Goal: Find contact information: Find contact information

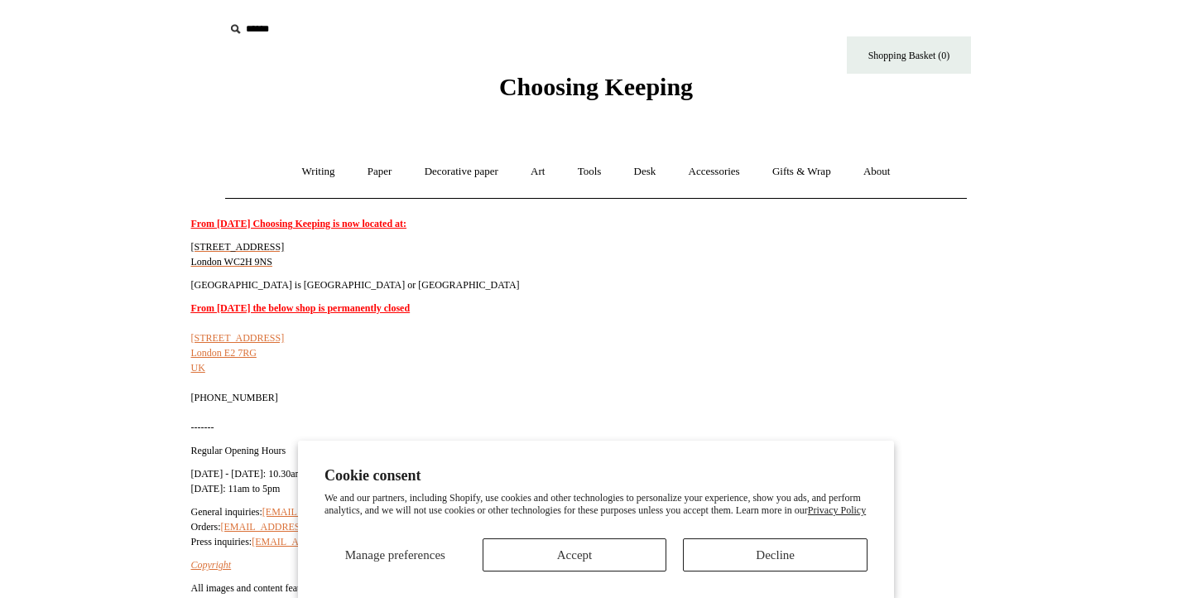
click at [741, 547] on button "Decline" at bounding box center [775, 554] width 185 height 33
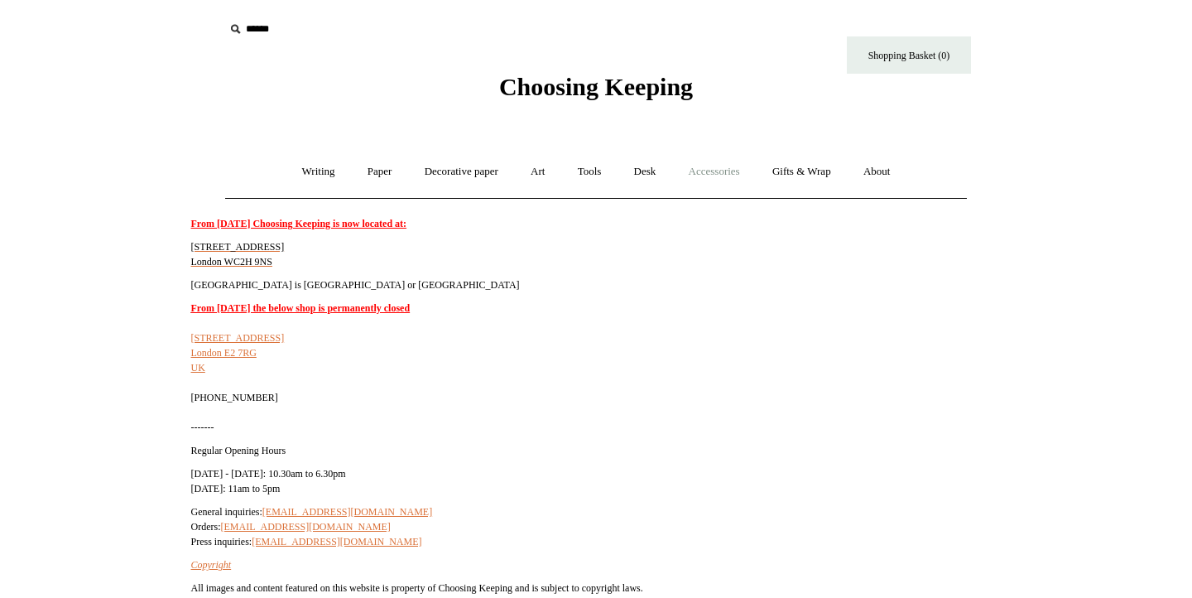
click at [714, 167] on link "Accessories +" at bounding box center [714, 172] width 81 height 44
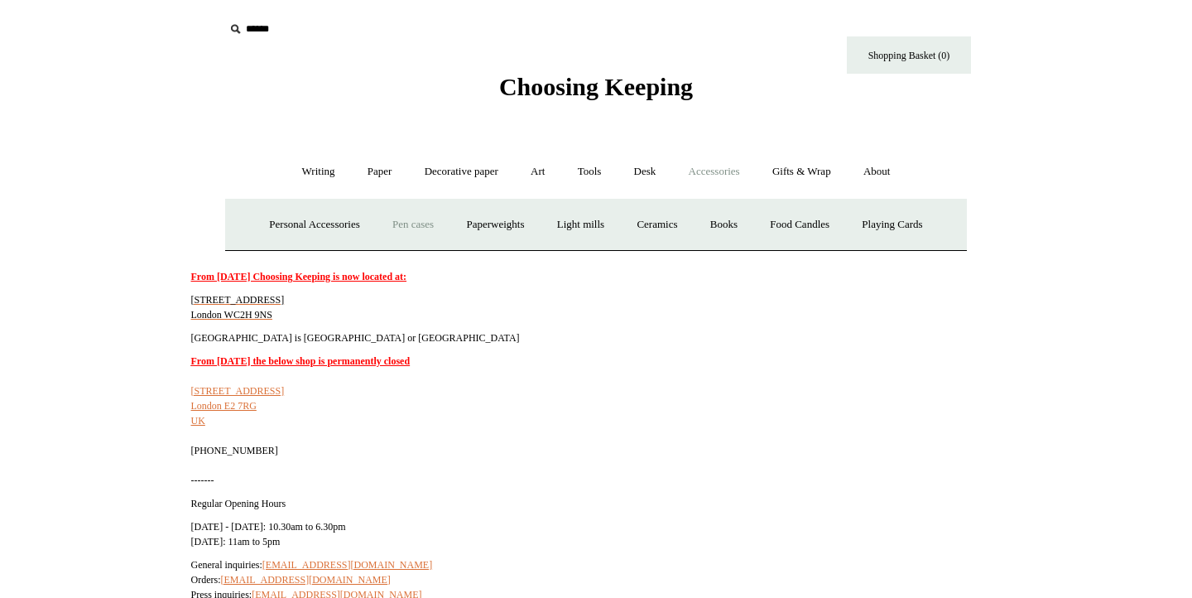
click at [393, 231] on link "Pen cases" at bounding box center [413, 225] width 71 height 44
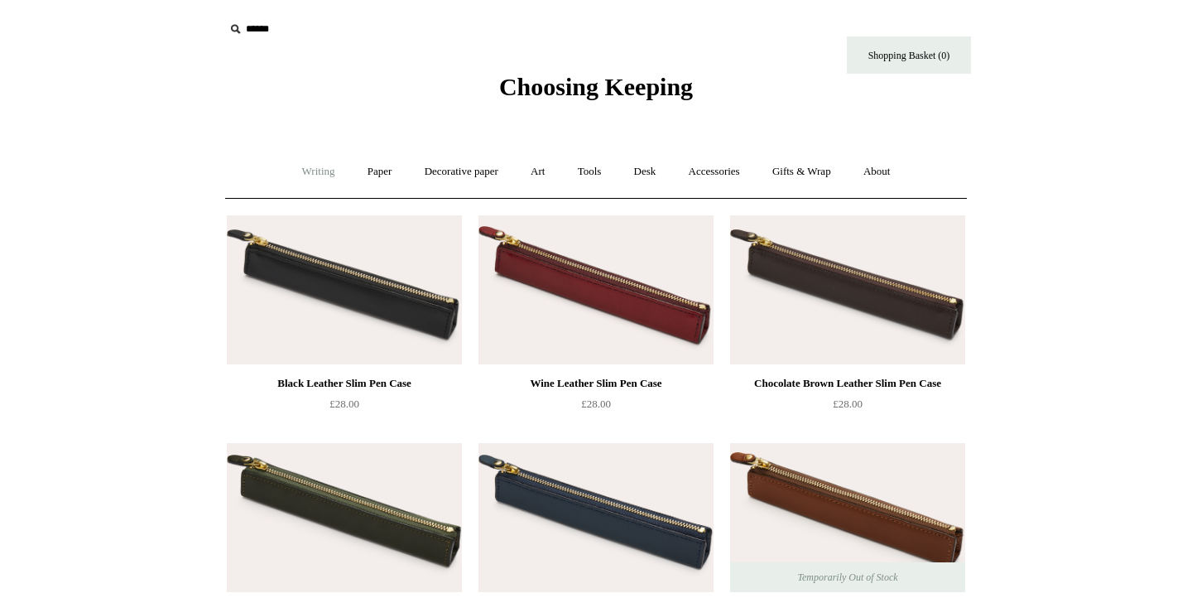
click at [315, 176] on link "Writing +" at bounding box center [318, 172] width 63 height 44
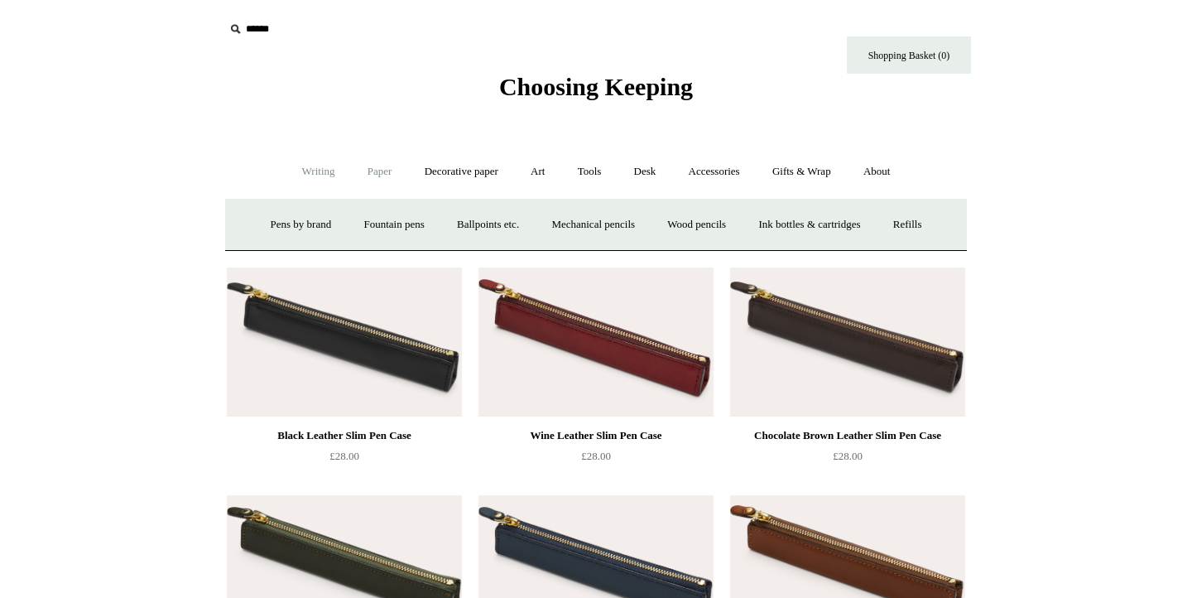
click at [359, 168] on link "Paper +" at bounding box center [380, 172] width 55 height 44
click at [355, 224] on link "Notebooks +" at bounding box center [364, 225] width 76 height 44
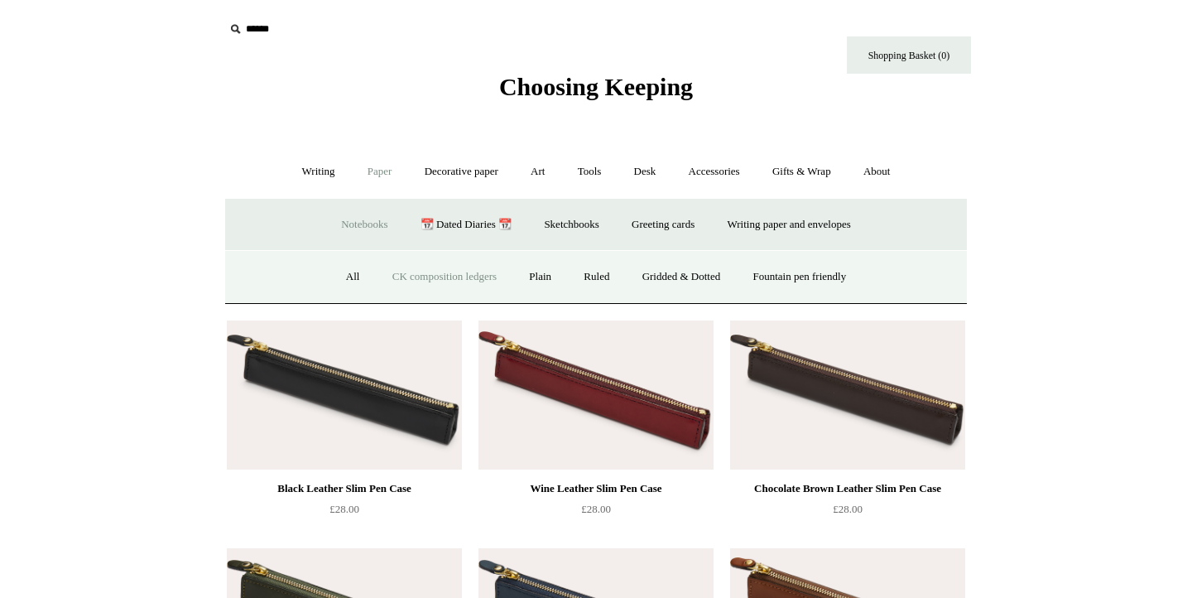
click at [459, 282] on link "CK composition ledgers" at bounding box center [445, 277] width 134 height 44
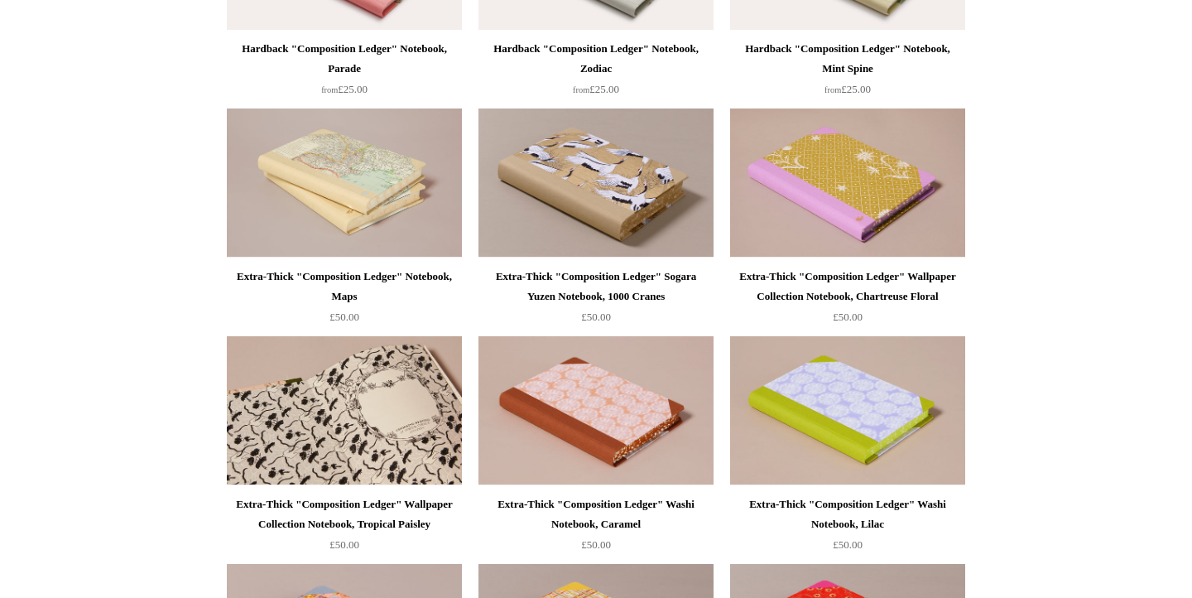
scroll to position [808, 0]
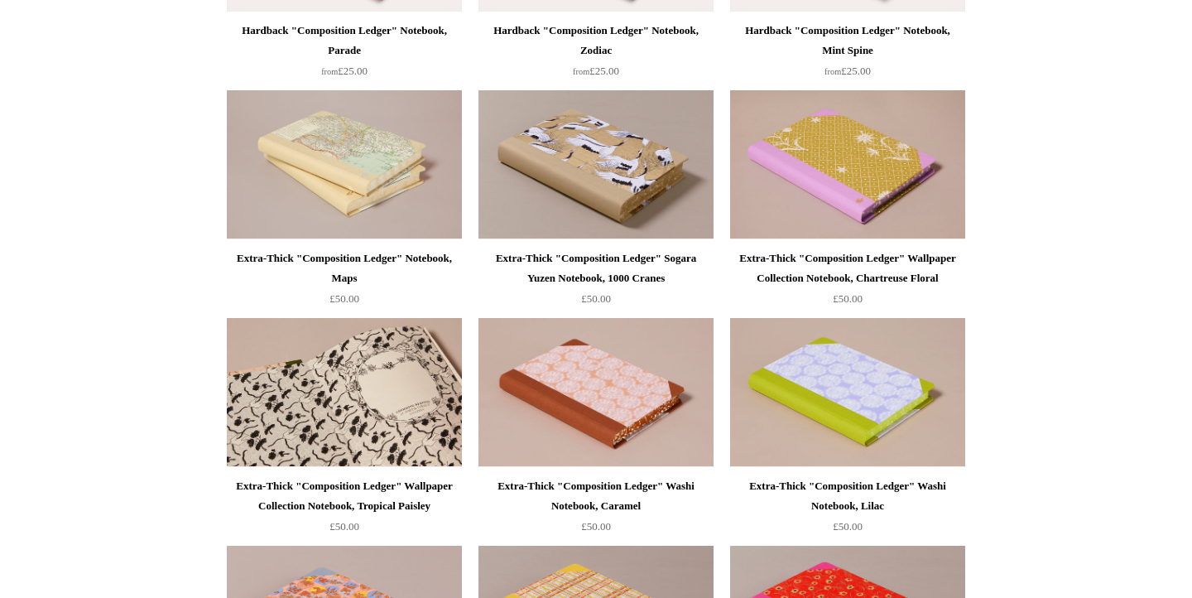
click at [426, 382] on img at bounding box center [344, 392] width 235 height 149
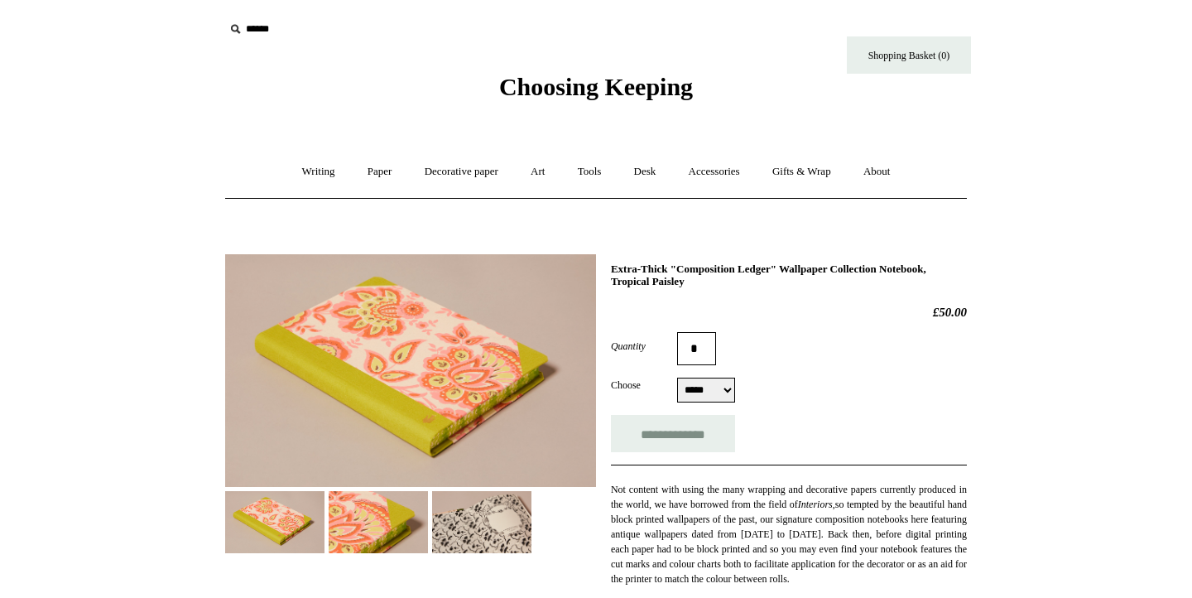
select select "*****"
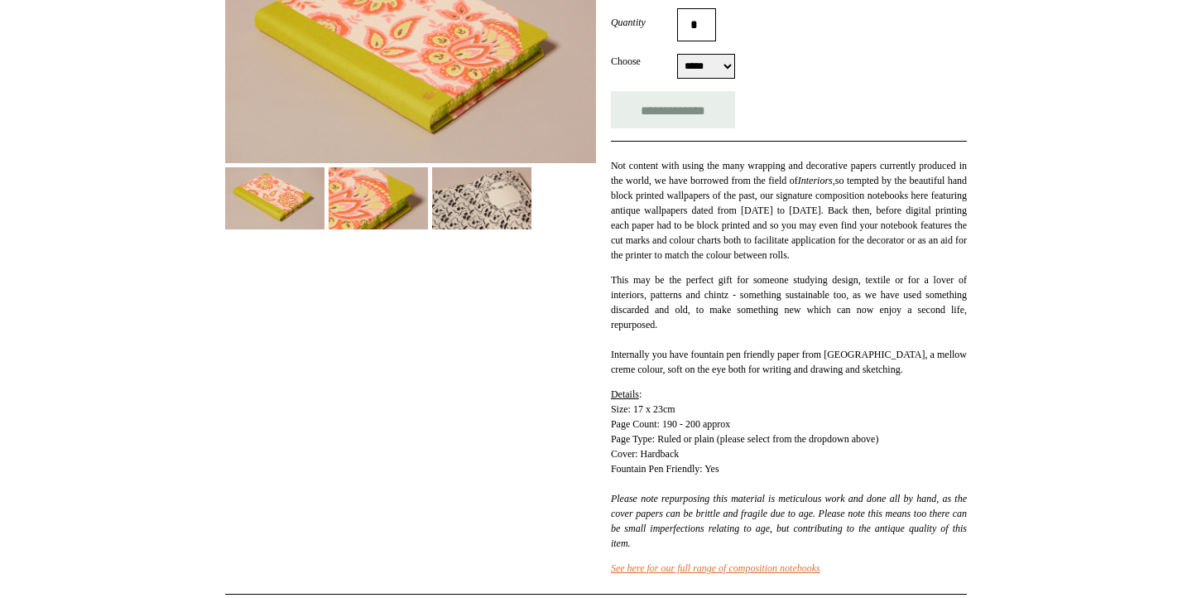
scroll to position [290, 0]
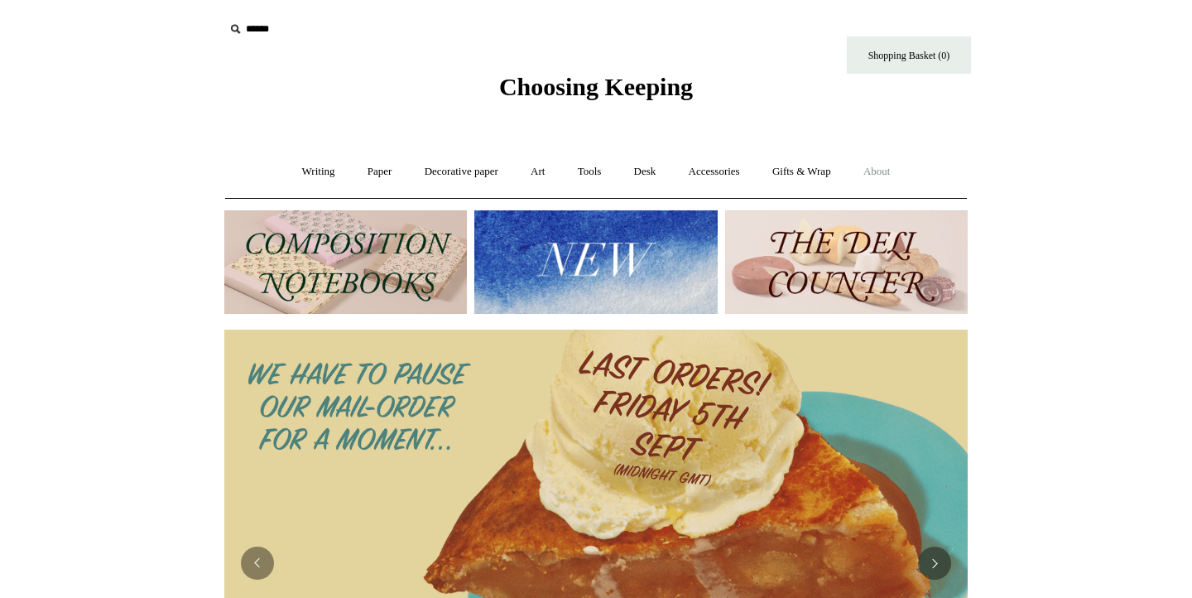
click at [897, 165] on link "About +" at bounding box center [877, 172] width 57 height 44
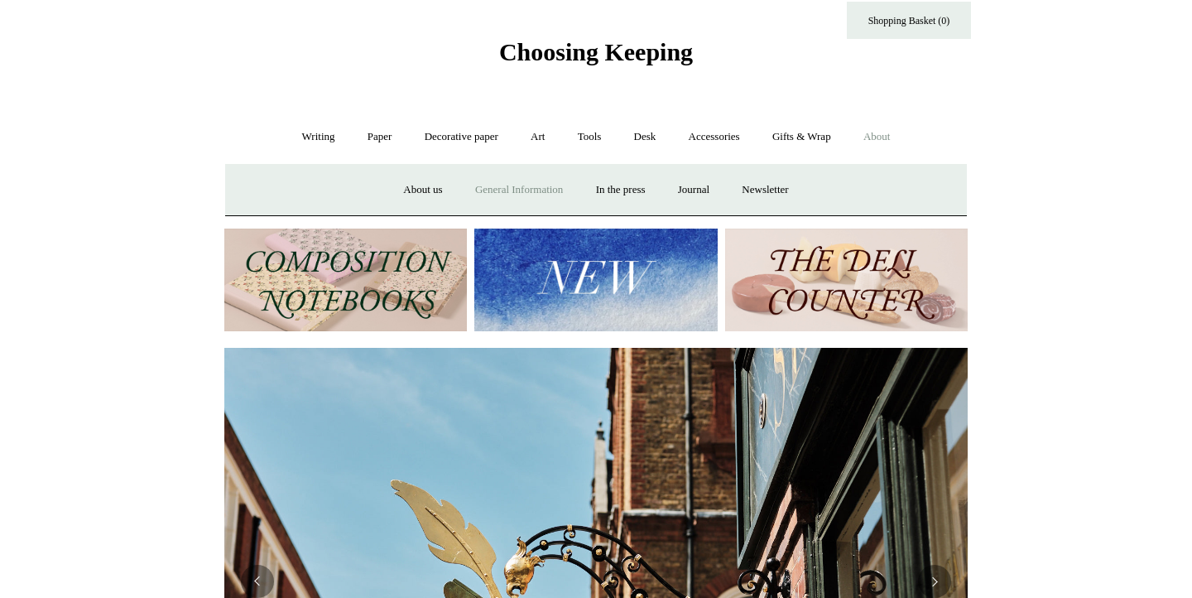
scroll to position [79, 0]
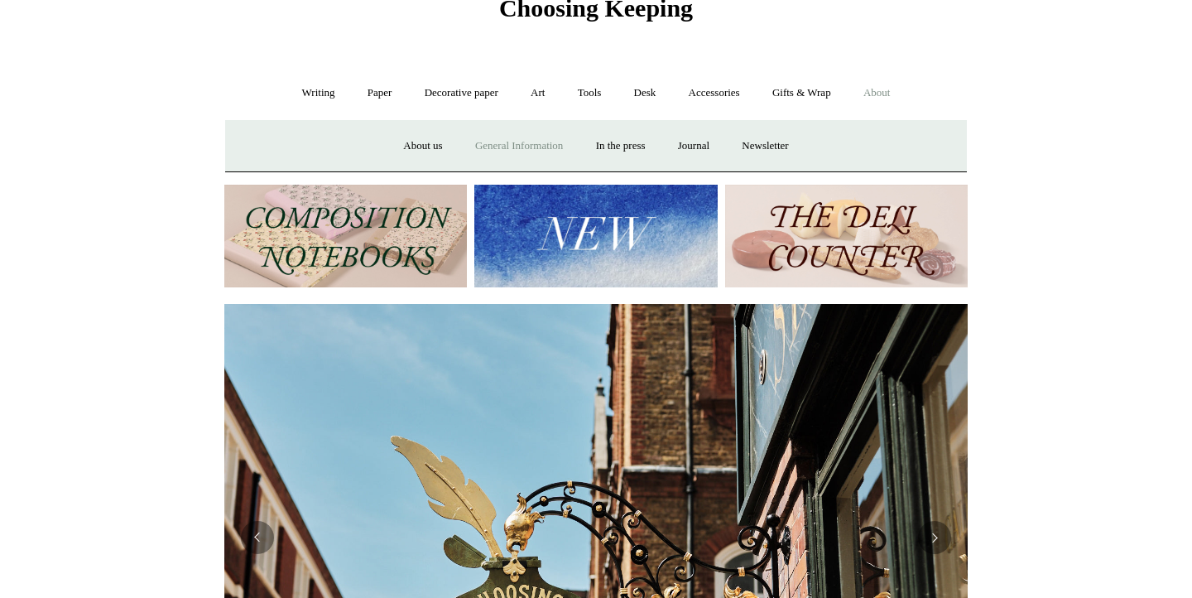
click at [531, 146] on link "General Information" at bounding box center [519, 146] width 118 height 44
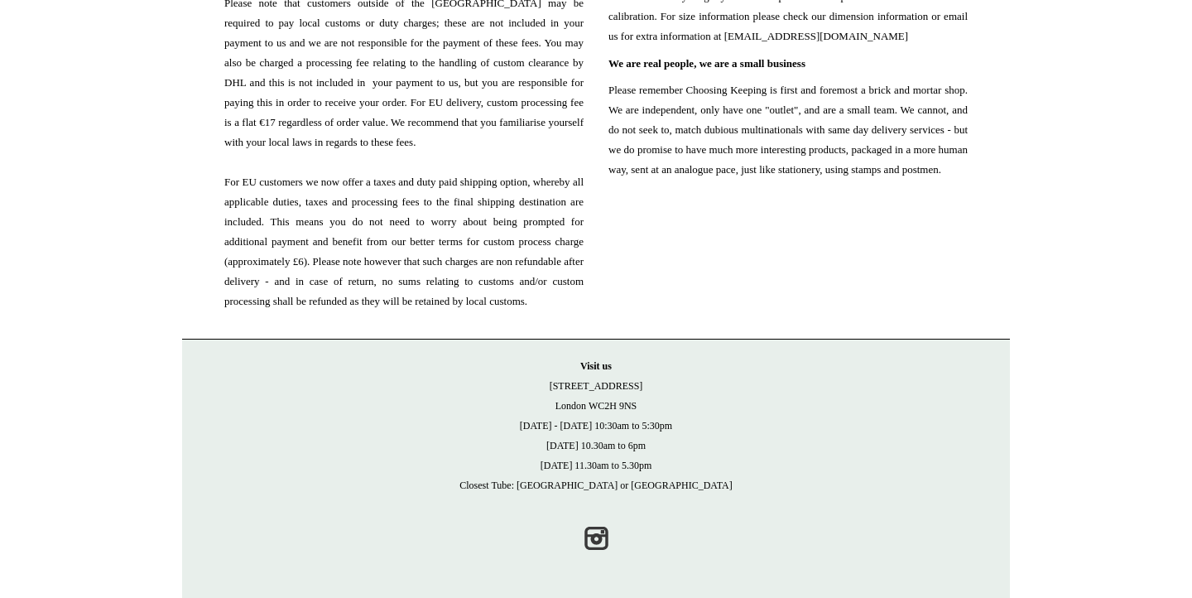
scroll to position [1774, 0]
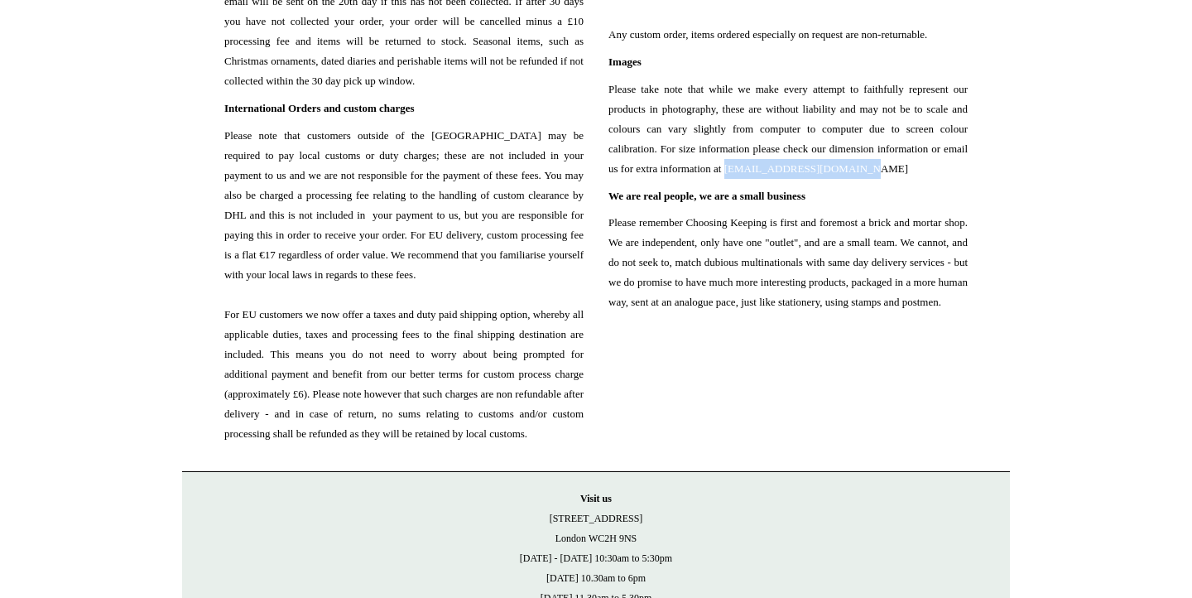
drag, startPoint x: 601, startPoint y: 217, endPoint x: 764, endPoint y: 220, distance: 162.3
copy span "[EMAIL_ADDRESS][DOMAIN_NAME]"
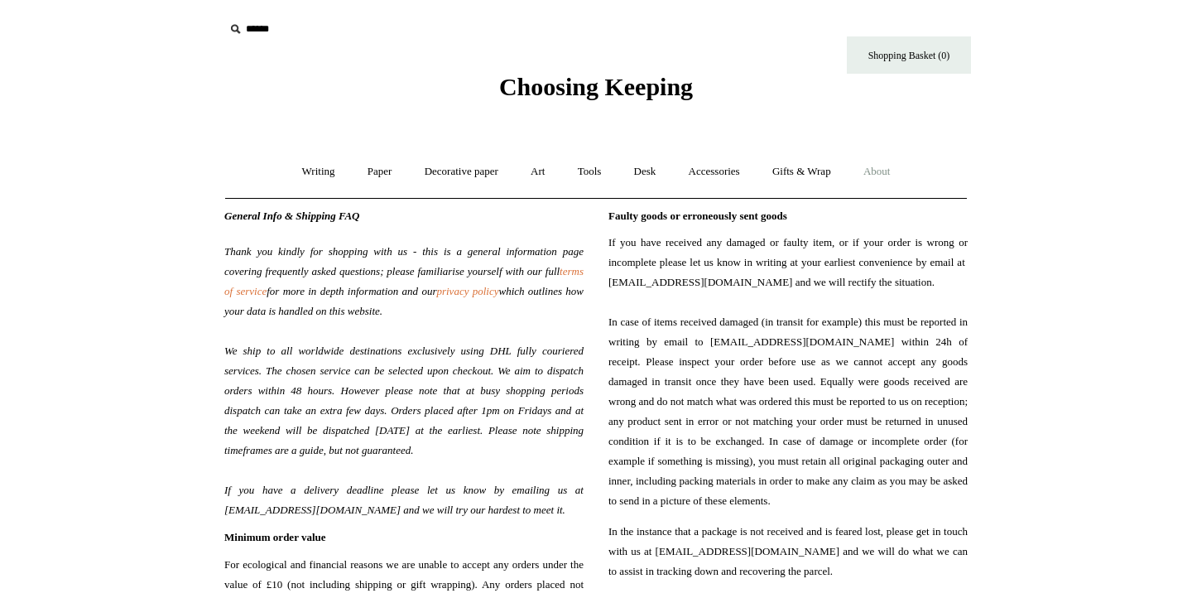
scroll to position [0, 0]
